Goal: Transaction & Acquisition: Purchase product/service

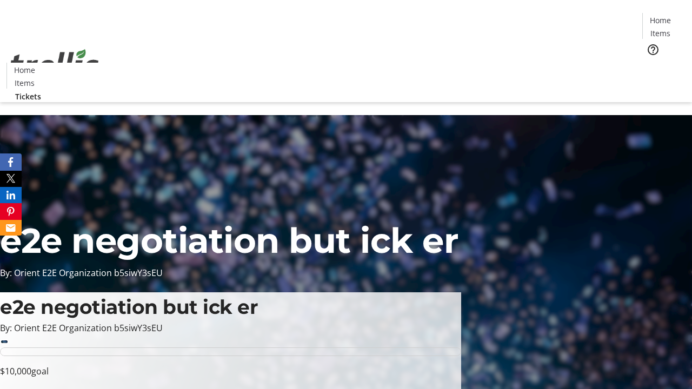
click at [650, 63] on span "Tickets" at bounding box center [663, 68] width 26 height 11
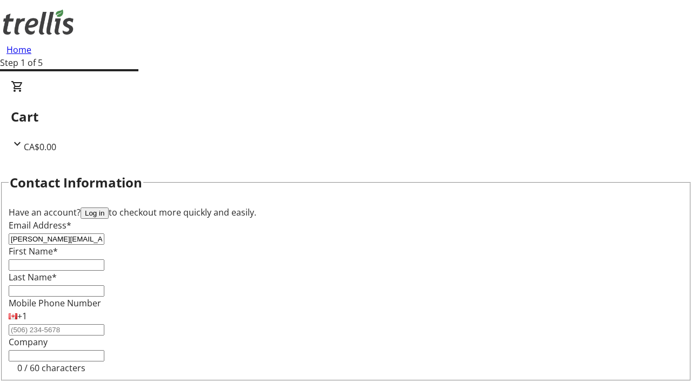
type input "[PERSON_NAME][EMAIL_ADDRESS][DOMAIN_NAME]"
type input "[PERSON_NAME]"
